Goal: Information Seeking & Learning: Learn about a topic

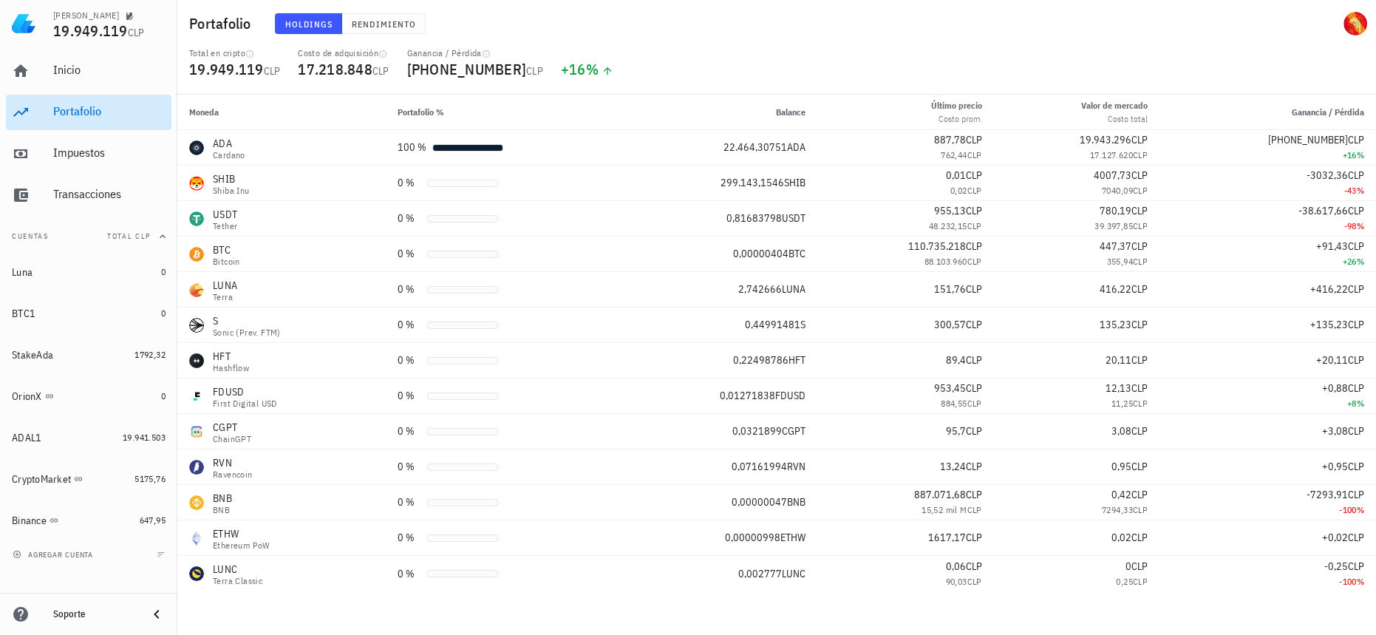
click at [103, 105] on div "Portafolio" at bounding box center [109, 111] width 112 height 14
click at [116, 69] on div "Inicio" at bounding box center [109, 70] width 112 height 14
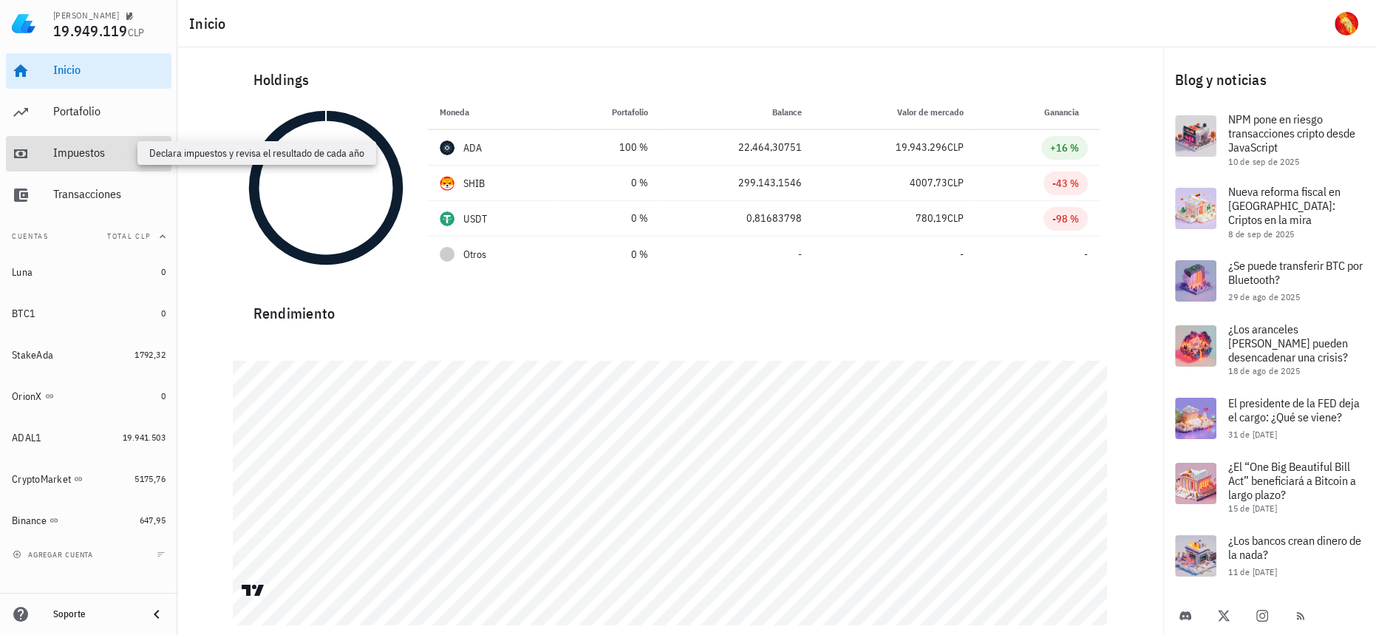
click at [109, 147] on div "Impuestos" at bounding box center [109, 153] width 112 height 14
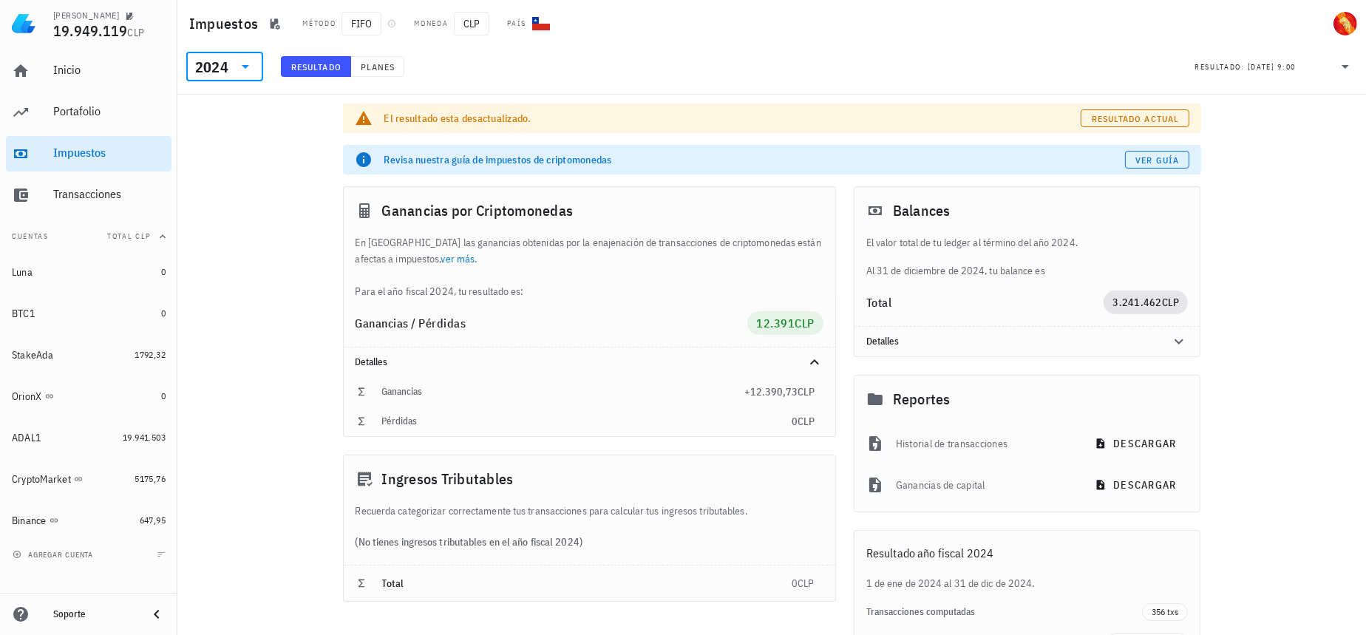
click at [233, 67] on input "text" at bounding box center [232, 67] width 2 height 24
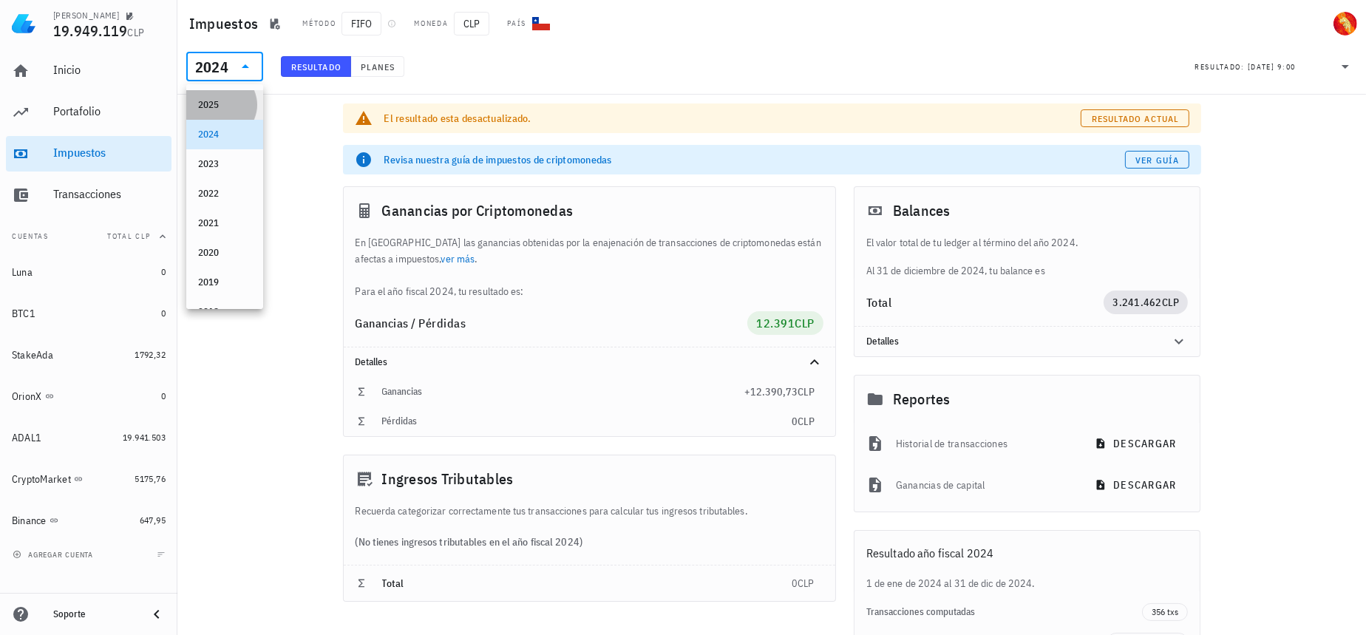
click at [232, 108] on div "2025" at bounding box center [224, 105] width 53 height 12
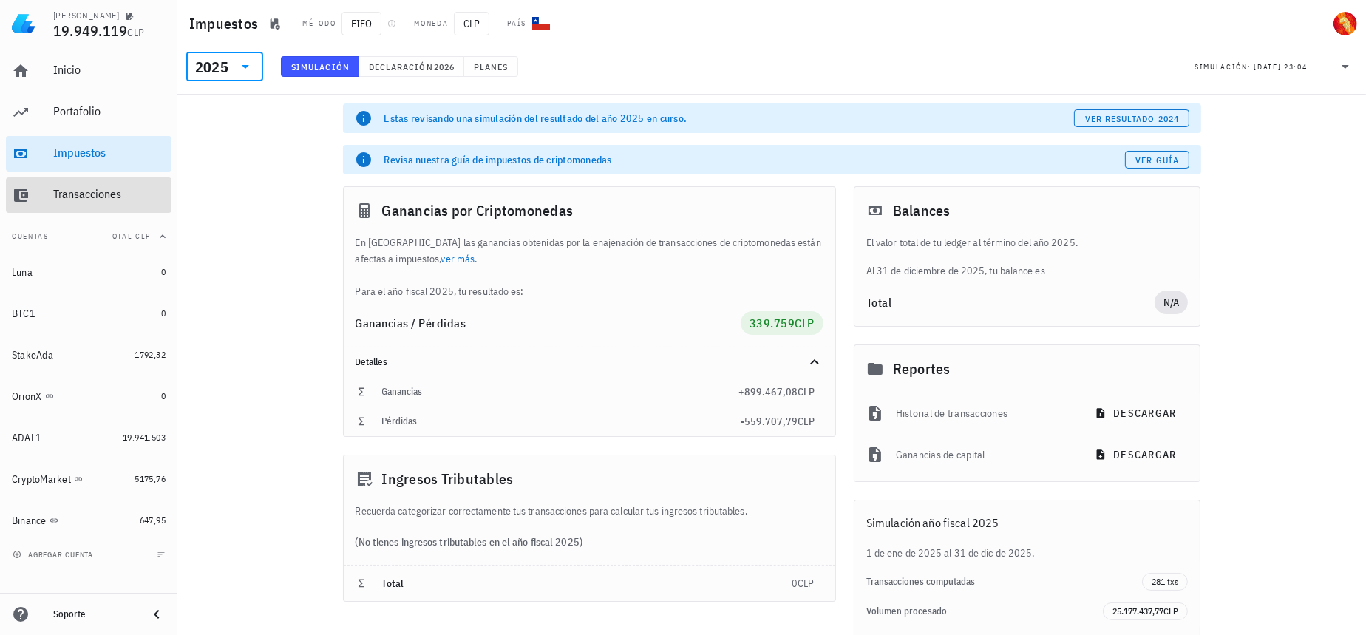
click at [103, 189] on div "Transacciones" at bounding box center [109, 194] width 112 height 14
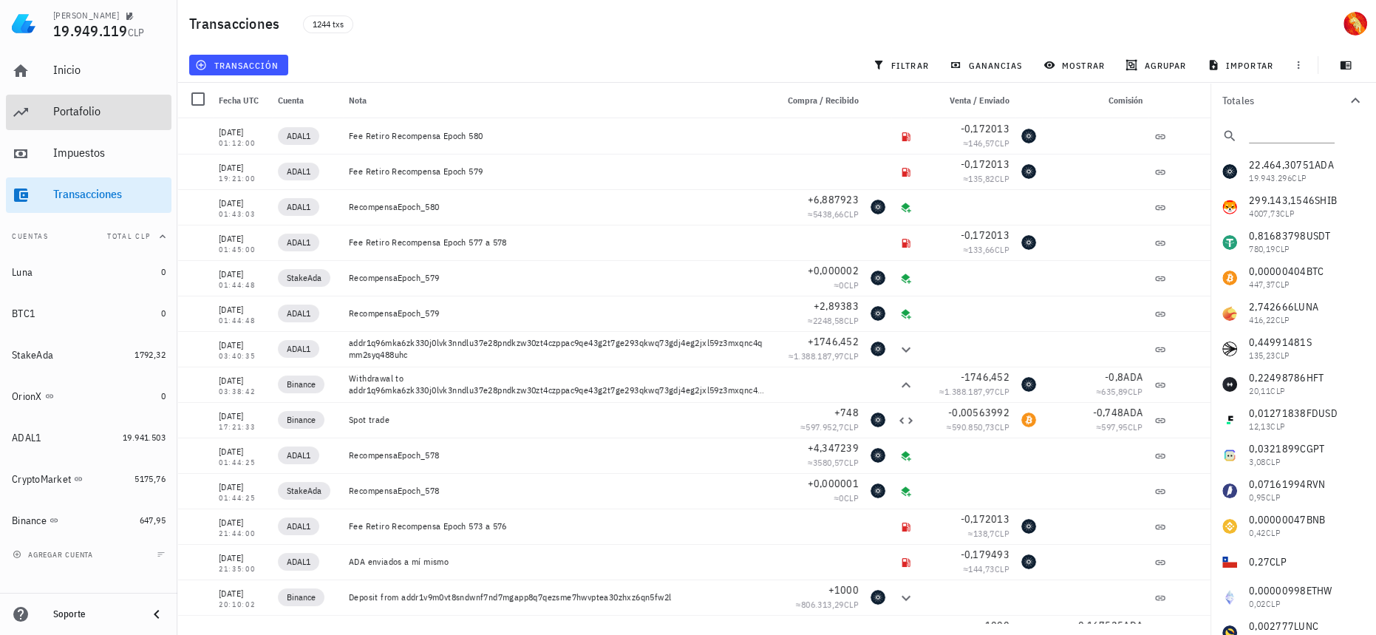
click at [99, 118] on div "Portafolio" at bounding box center [109, 111] width 112 height 14
